Goal: Task Accomplishment & Management: Use online tool/utility

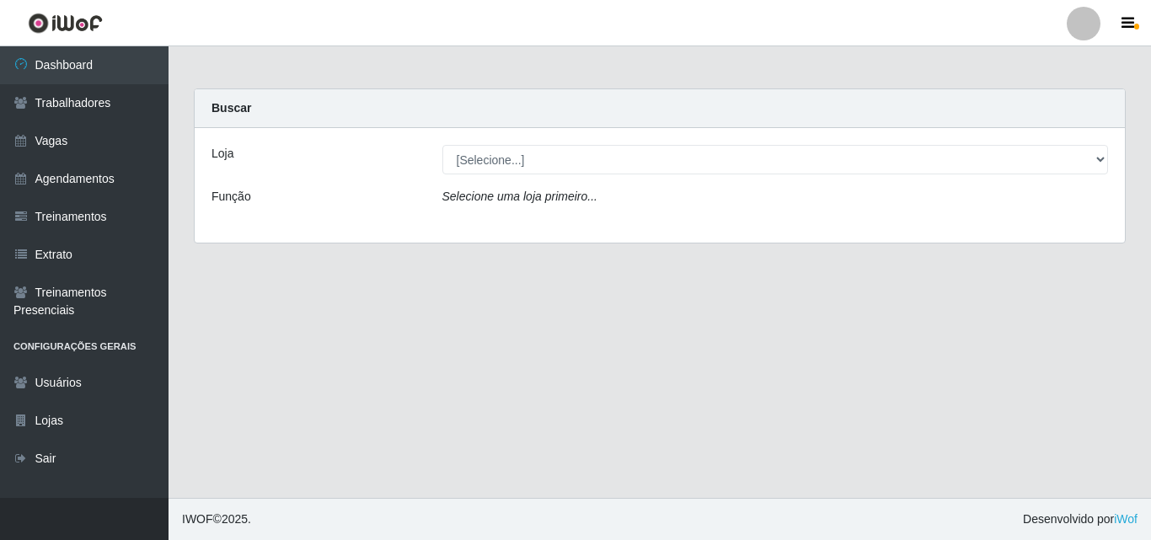
click at [500, 164] on select "[Selecione...] Chinatown Sushimi - [GEOGRAPHIC_DATA]" at bounding box center [775, 159] width 666 height 29
select select "357"
click at [442, 145] on select "[Selecione...] Chinatown Sushimi - [GEOGRAPHIC_DATA]" at bounding box center [775, 159] width 666 height 29
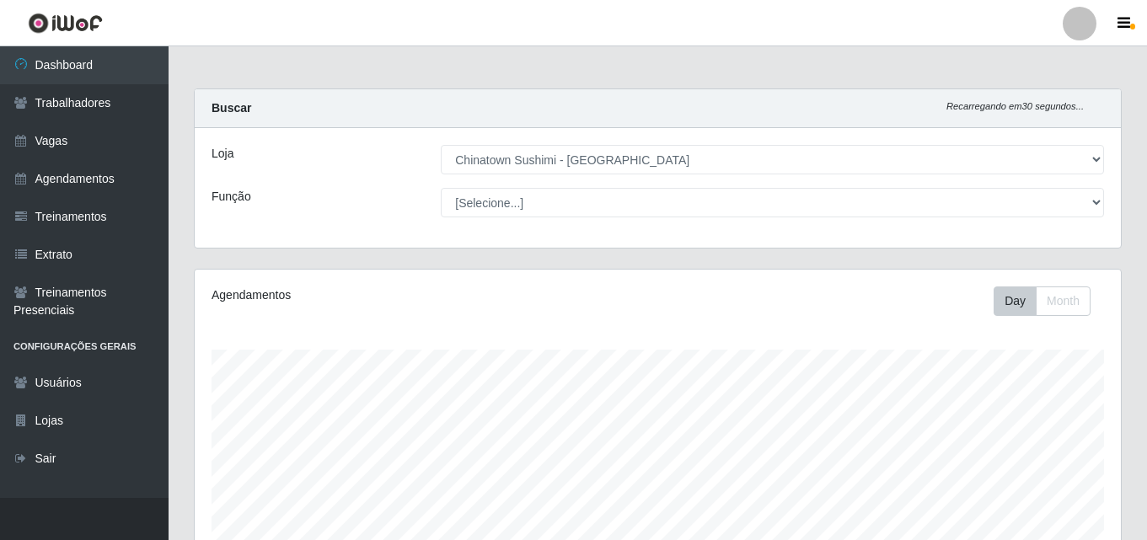
scroll to position [350, 926]
click at [627, 155] on select "[Selecione...] Chinatown Sushimi - [GEOGRAPHIC_DATA]" at bounding box center [772, 159] width 663 height 29
click at [441, 145] on select "[Selecione...] Chinatown Sushimi - [GEOGRAPHIC_DATA]" at bounding box center [772, 159] width 663 height 29
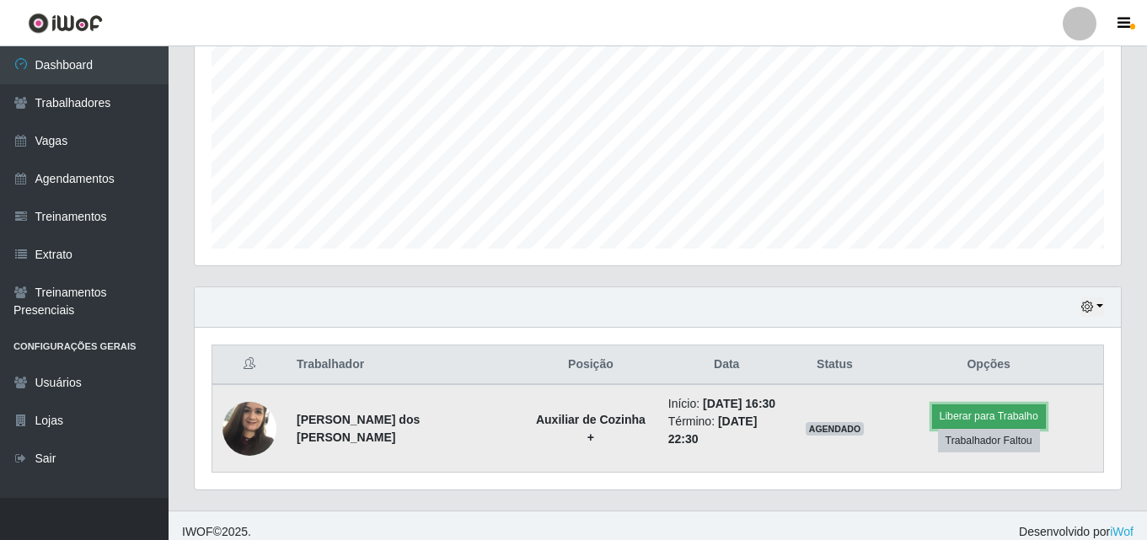
click at [944, 419] on button "Liberar para Trabalho" at bounding box center [989, 416] width 114 height 24
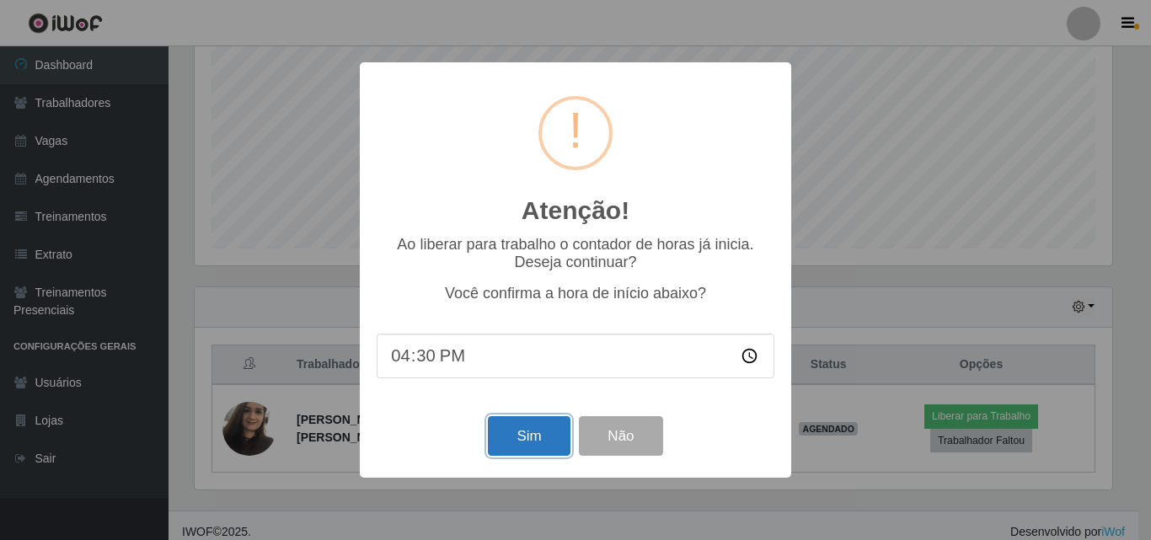
click at [543, 437] on button "Sim" at bounding box center [529, 436] width 82 height 40
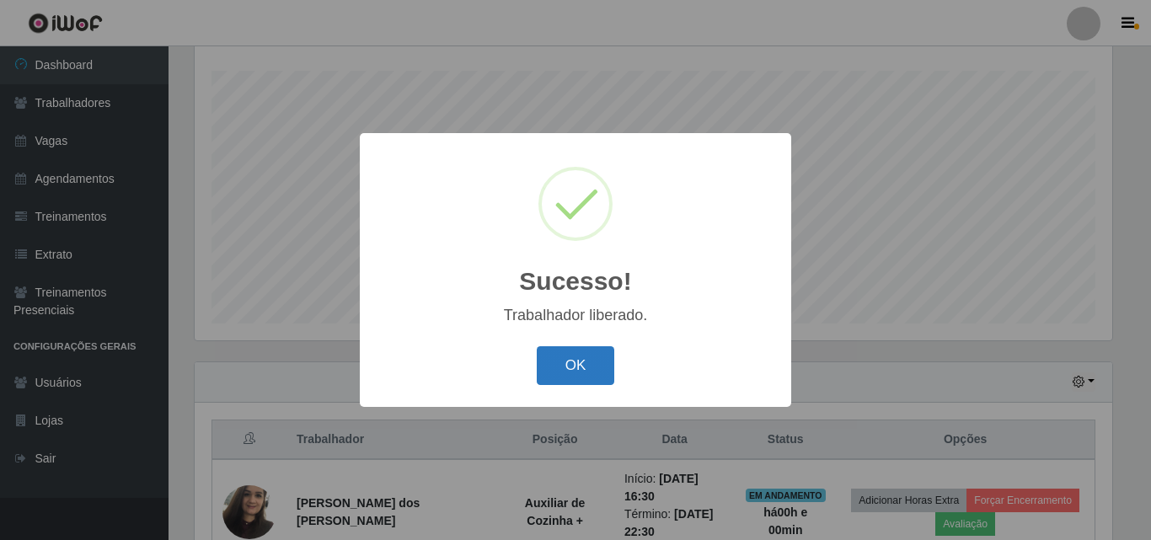
click at [591, 375] on button "OK" at bounding box center [576, 366] width 78 height 40
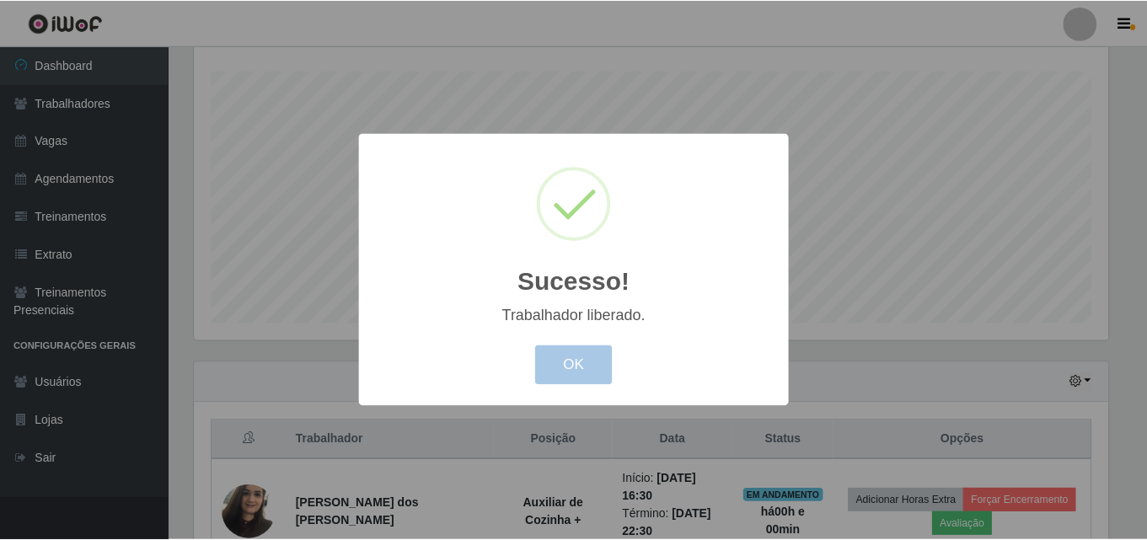
scroll to position [350, 926]
